Goal: Task Accomplishment & Management: Use online tool/utility

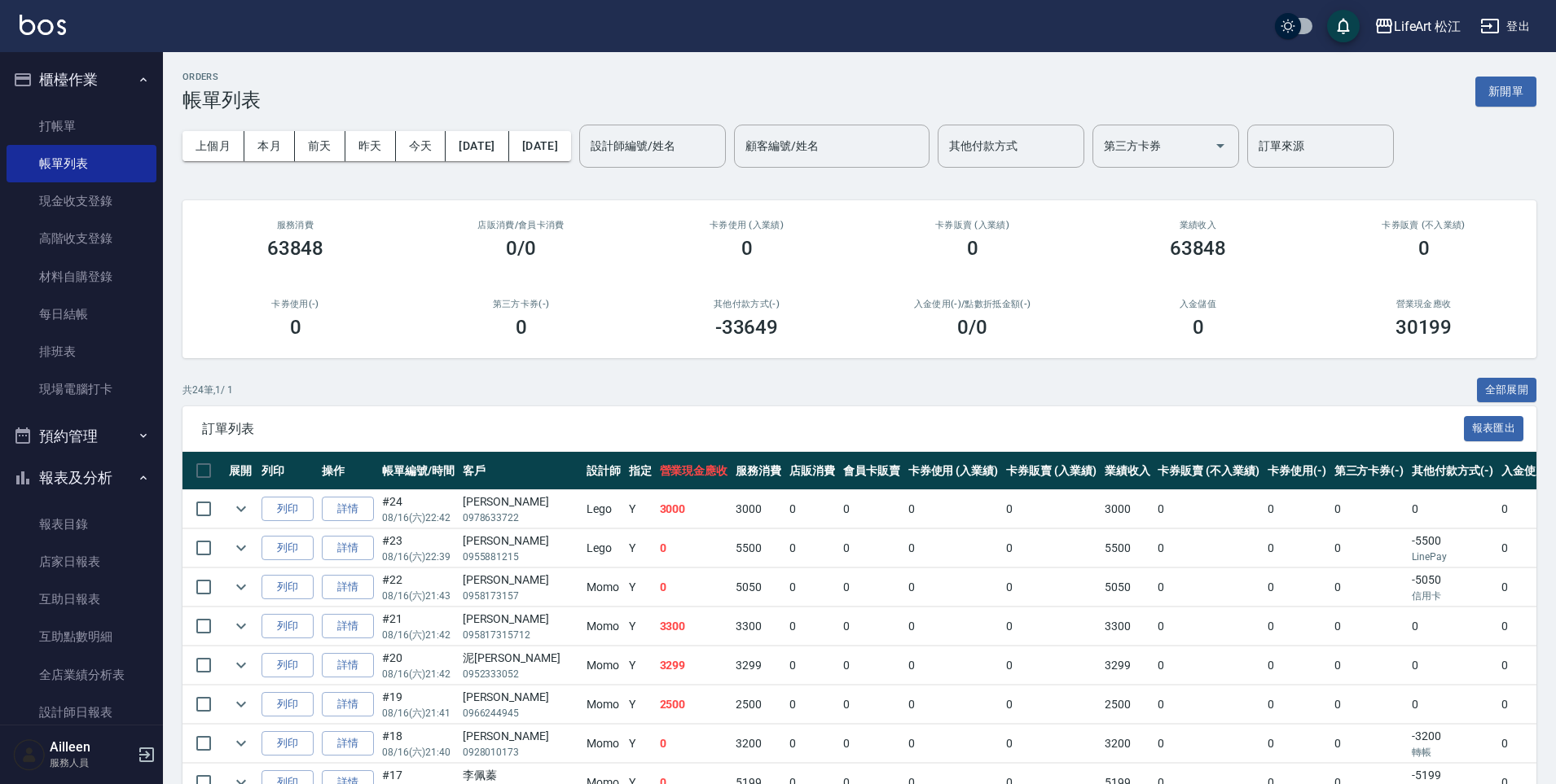
click at [1497, 94] on button "新開單" at bounding box center [1506, 91] width 61 height 30
click at [1497, 94] on div "ORDERS 帳單列表 新開單 上個月 本月 [DATE] [DATE] [DATE] [DATE] [DATE] 設計師編號/姓名 設計師編號/姓名 顧客編…" at bounding box center [778, 746] width 1556 height 1492
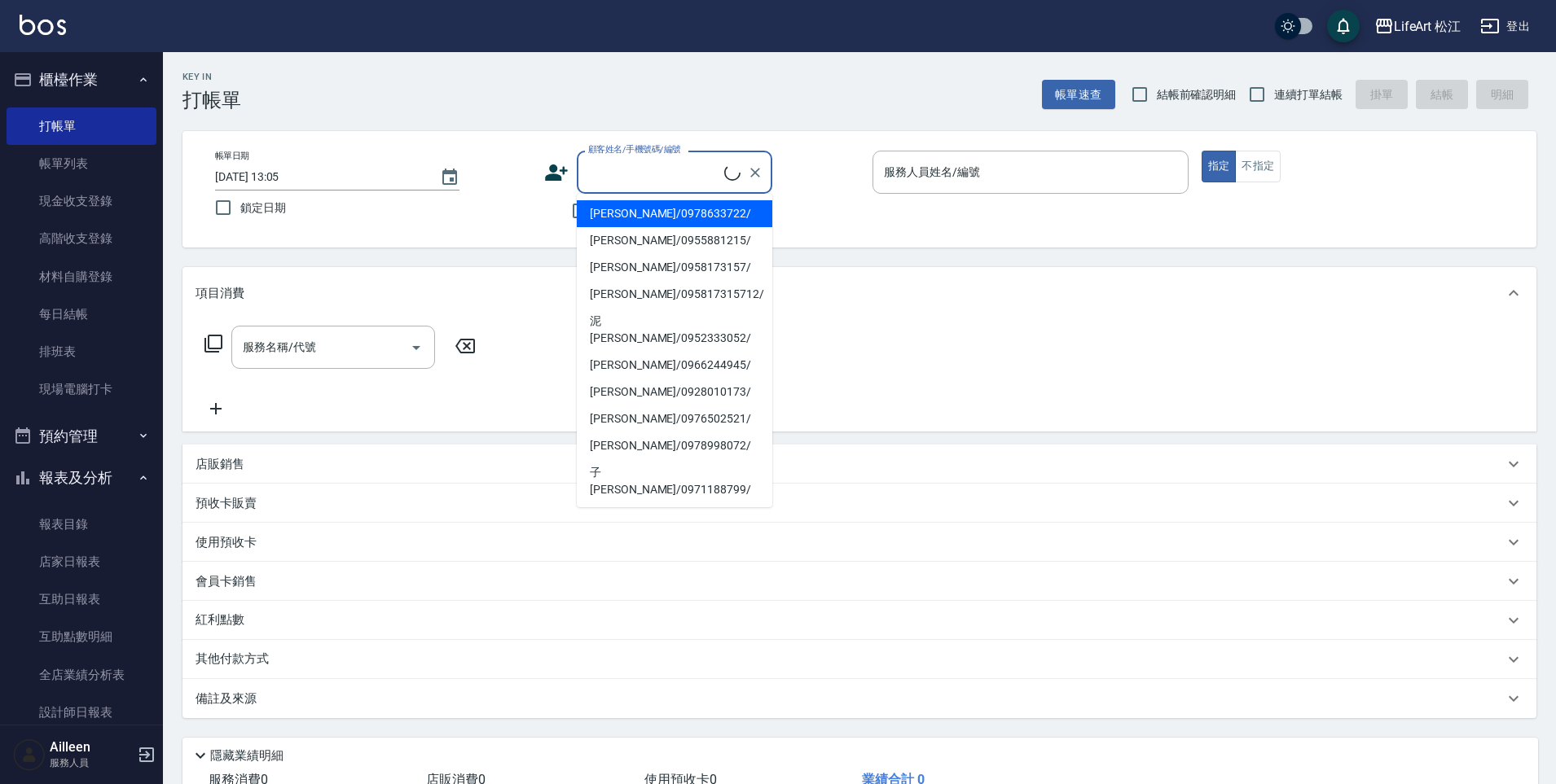
click at [670, 174] on input "顧客姓名/手機號碼/編號" at bounding box center [653, 173] width 140 height 29
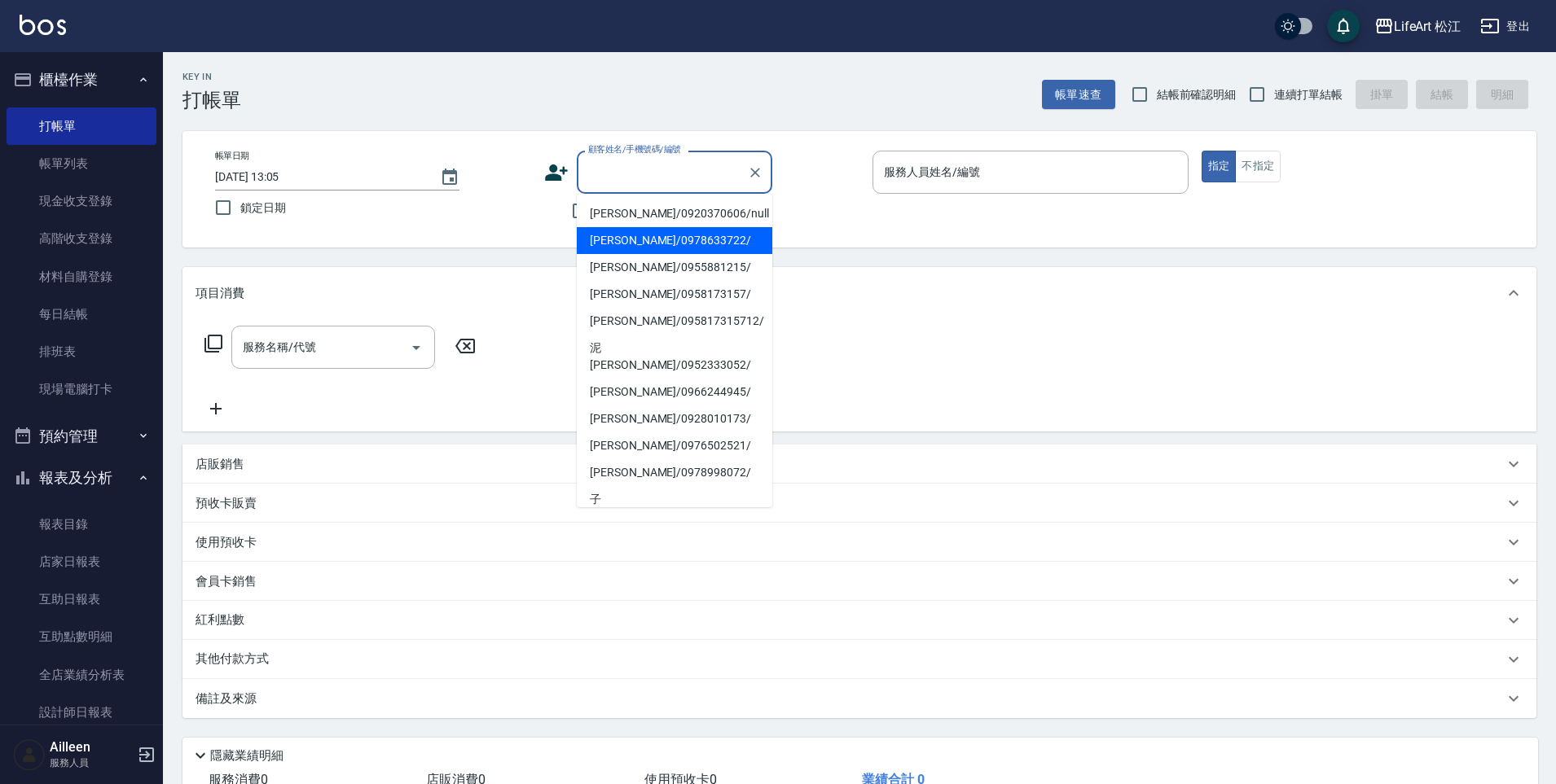
type input "z"
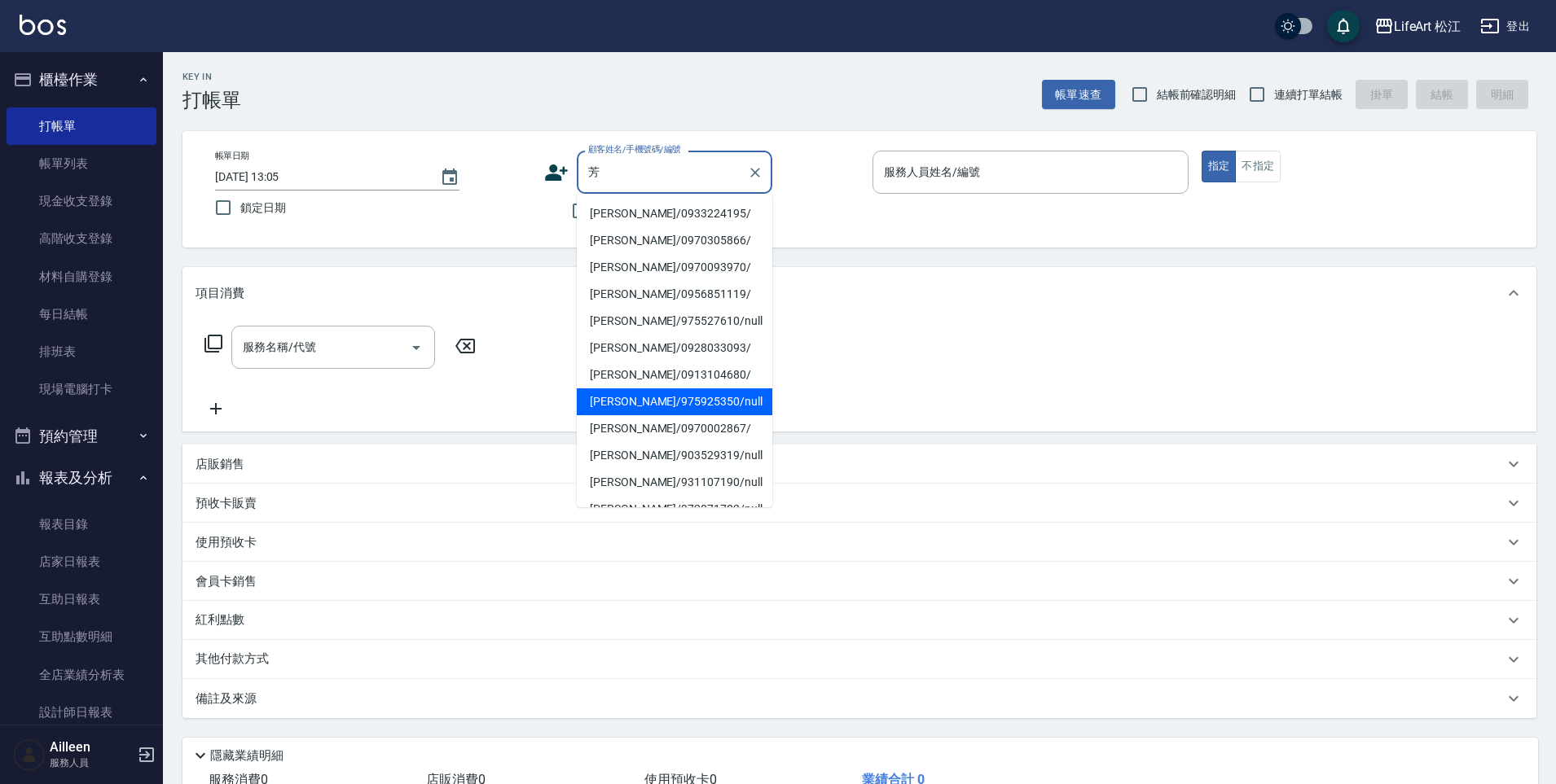
click at [656, 402] on li "[PERSON_NAME]/975925350/null" at bounding box center [674, 402] width 196 height 27
type input "[PERSON_NAME]/975925350/null"
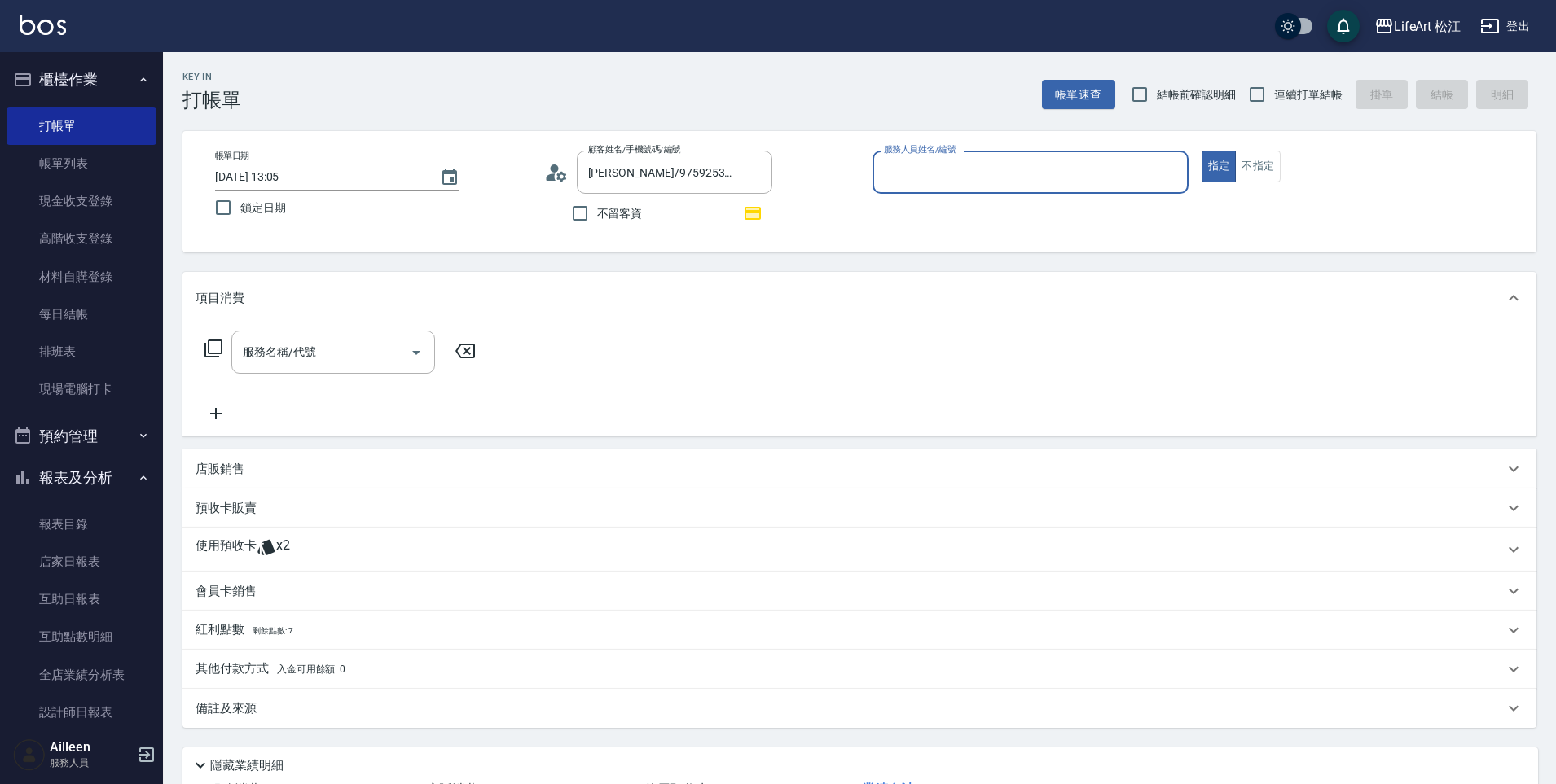
click at [302, 552] on div "使用預收卡 x2" at bounding box center [850, 549] width 1308 height 25
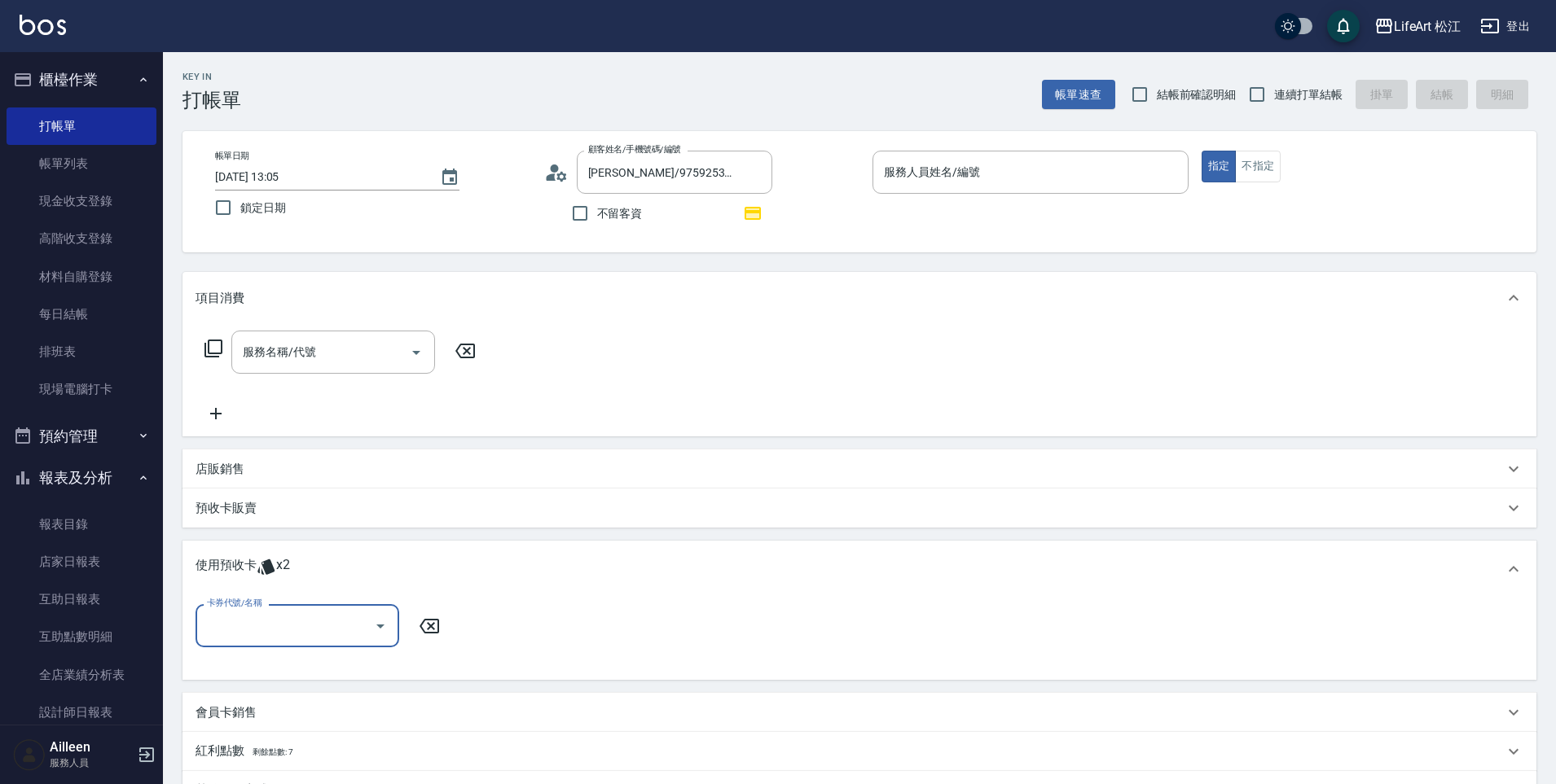
click at [290, 625] on input "卡券代號/名稱" at bounding box center [285, 626] width 164 height 29
click at [329, 667] on div "黒耀光包套5次 剩餘2張" at bounding box center [297, 667] width 203 height 27
type input "黒耀光包套5次"
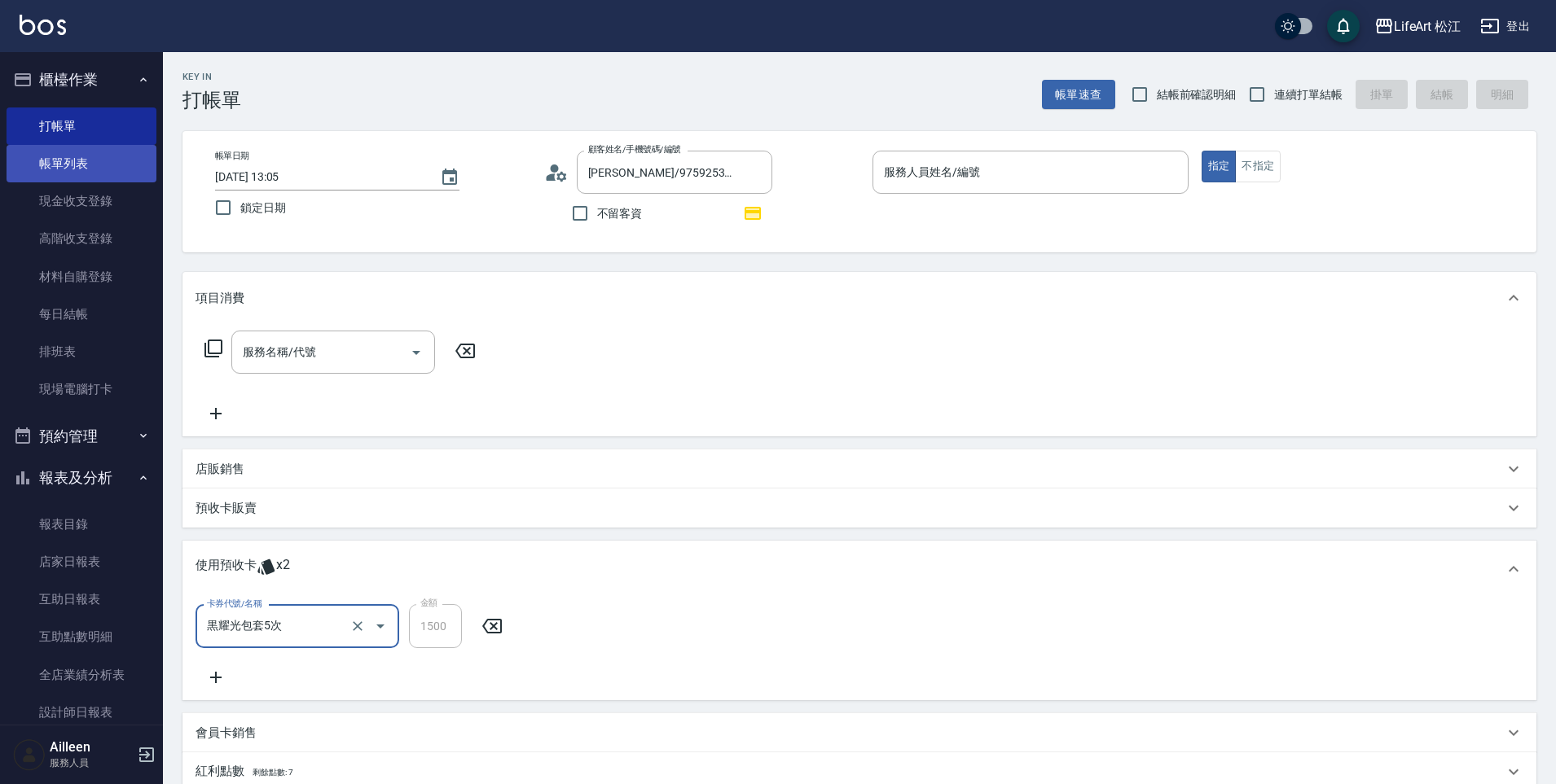
click at [53, 170] on link "帳單列表" at bounding box center [81, 163] width 150 height 37
